Goal: Task Accomplishment & Management: Manage account settings

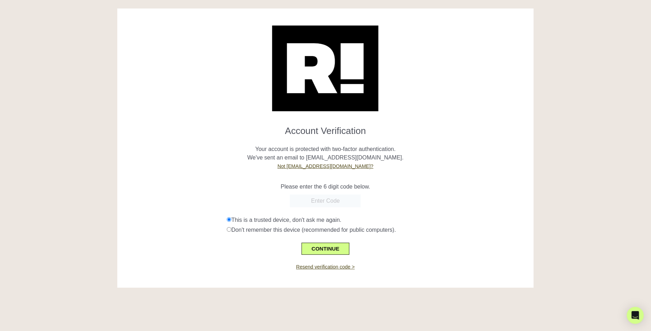
paste input "184294"
type input "184294"
click at [335, 248] on button "CONTINUE" at bounding box center [324, 249] width 47 height 12
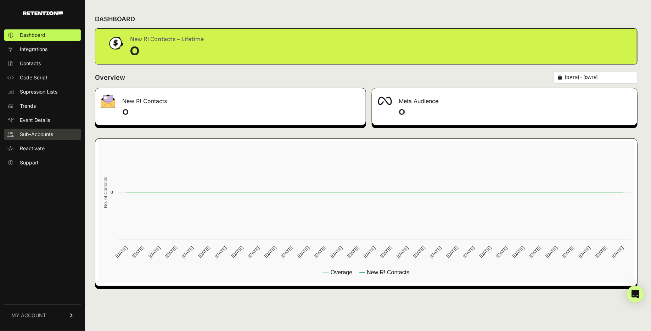
click at [49, 135] on span "Sub-Accounts" at bounding box center [36, 134] width 33 height 7
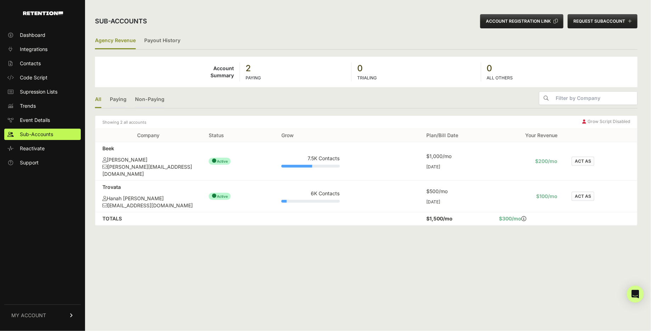
click at [584, 157] on button "ACT AS" at bounding box center [582, 161] width 23 height 9
